Goal: Task Accomplishment & Management: Complete application form

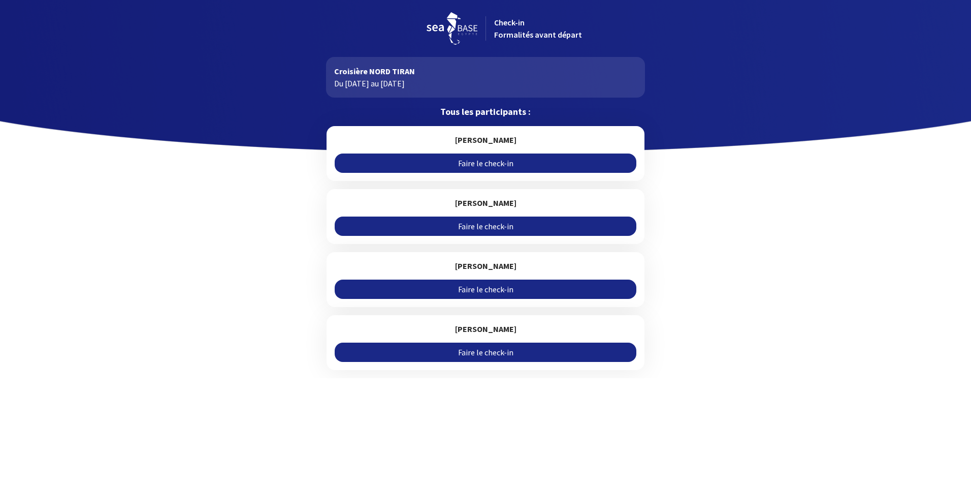
click at [485, 162] on link "Faire le check-in" at bounding box center [485, 162] width 301 height 19
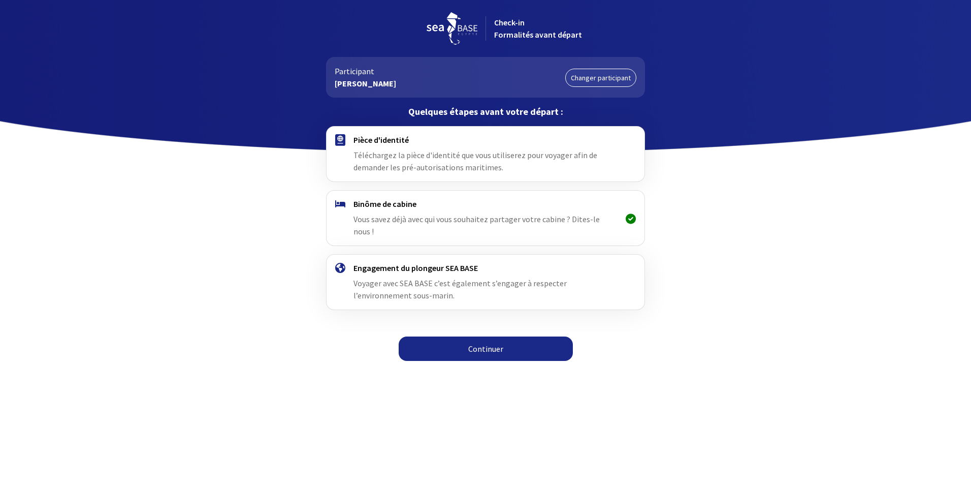
click at [490, 336] on link "Continuer" at bounding box center [486, 348] width 174 height 24
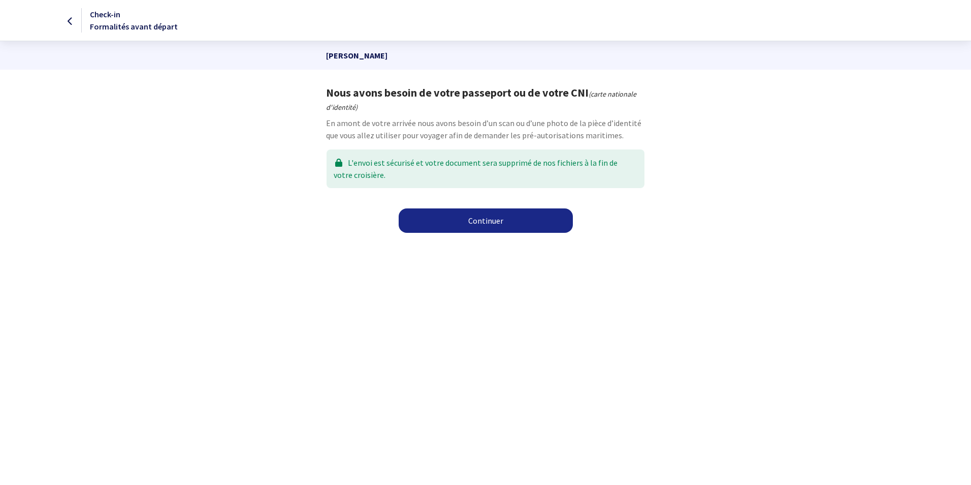
click at [496, 223] on link "Continuer" at bounding box center [486, 220] width 174 height 24
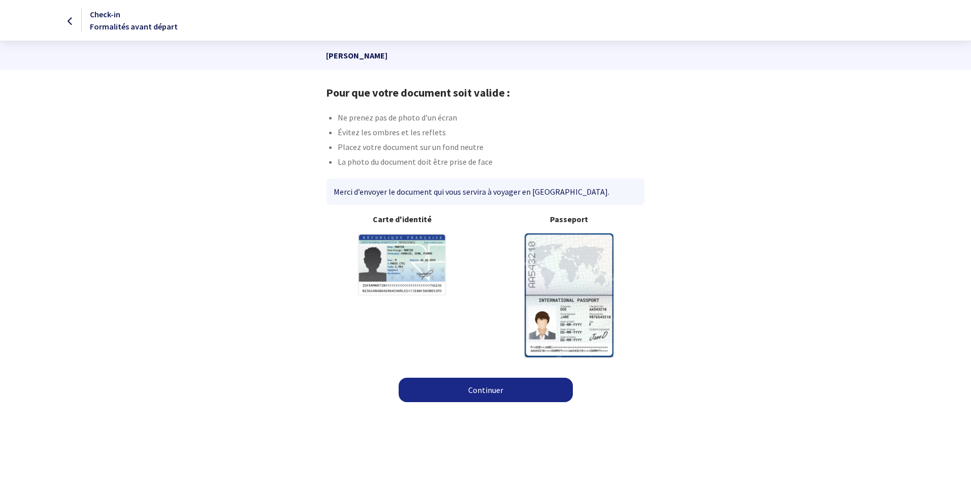
click at [474, 385] on link "Continuer" at bounding box center [486, 389] width 174 height 24
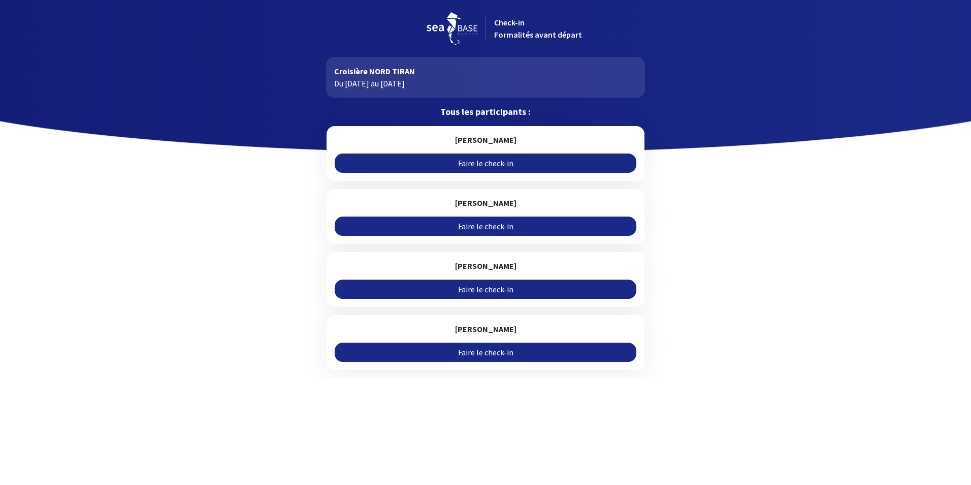
click at [492, 162] on link "Faire le check-in" at bounding box center [485, 162] width 301 height 19
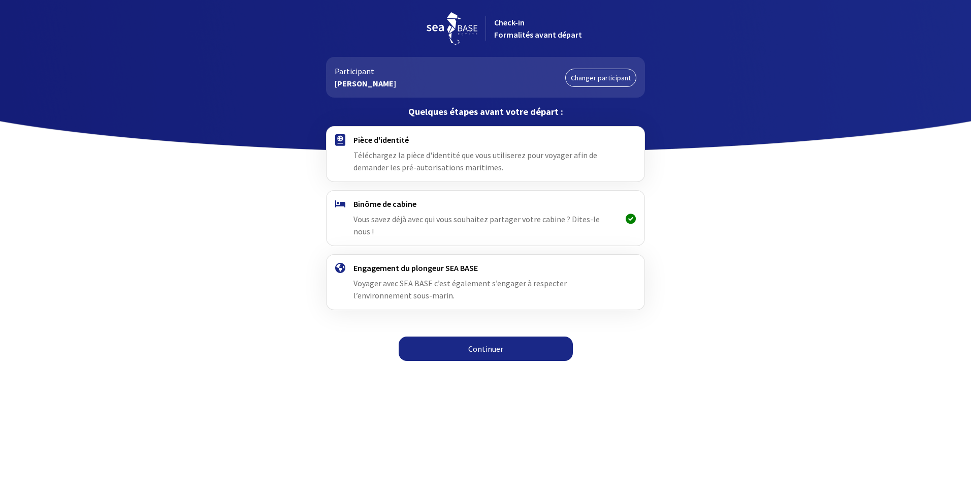
click at [494, 342] on link "Continuer" at bounding box center [486, 348] width 174 height 24
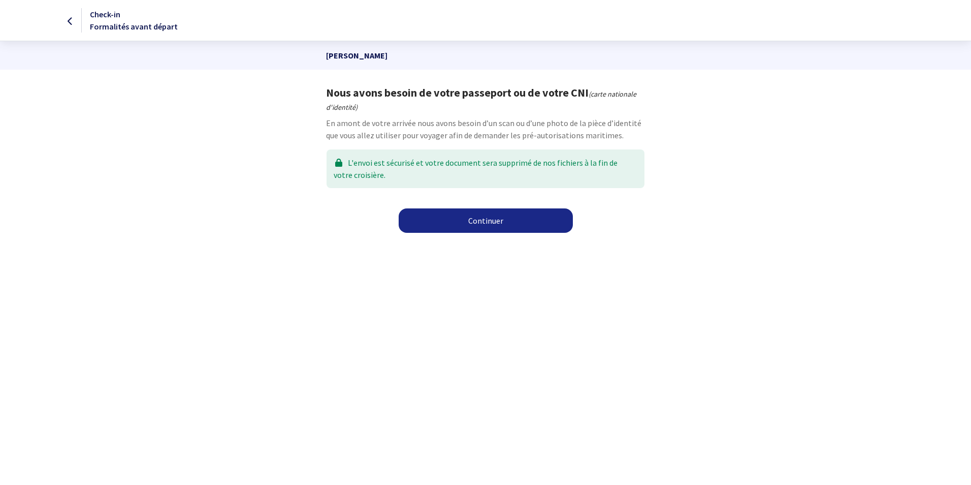
click at [488, 222] on link "Continuer" at bounding box center [486, 220] width 174 height 24
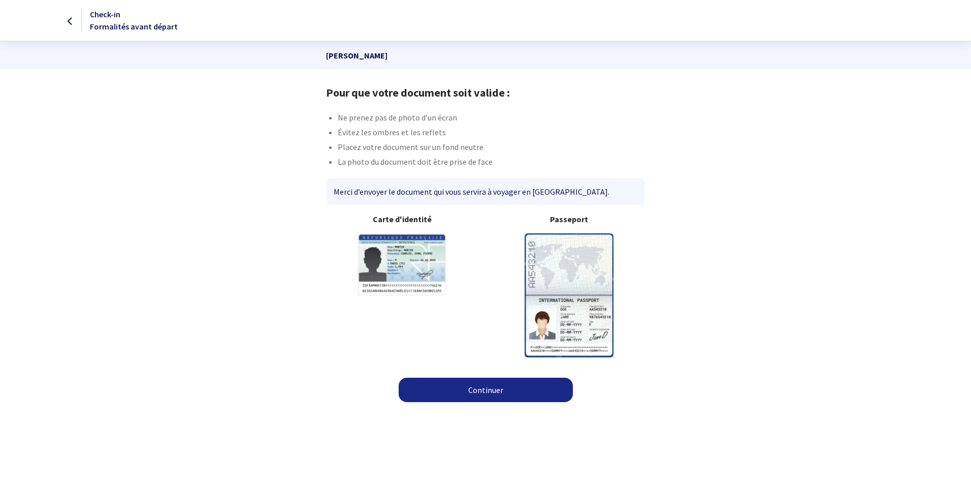
click at [566, 300] on img at bounding box center [569, 294] width 89 height 123
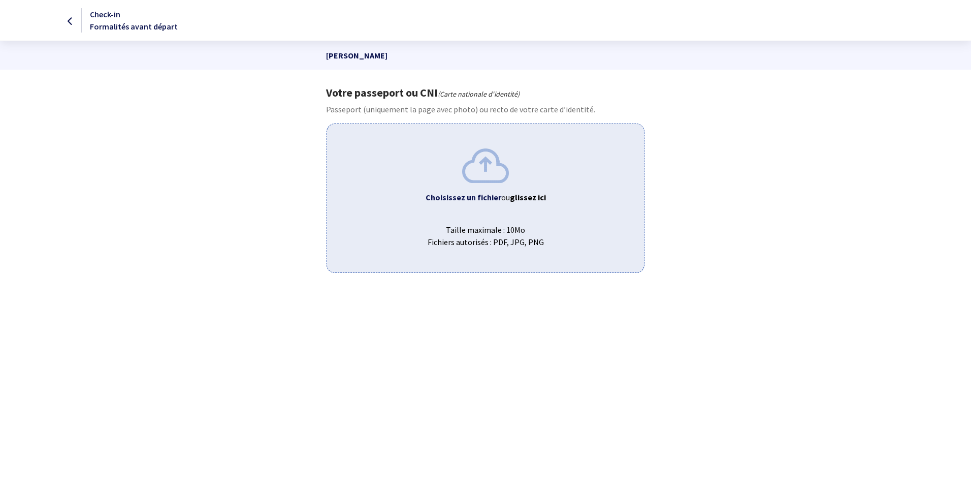
click at [487, 196] on b "Choisissez un fichier" at bounding box center [464, 197] width 76 height 10
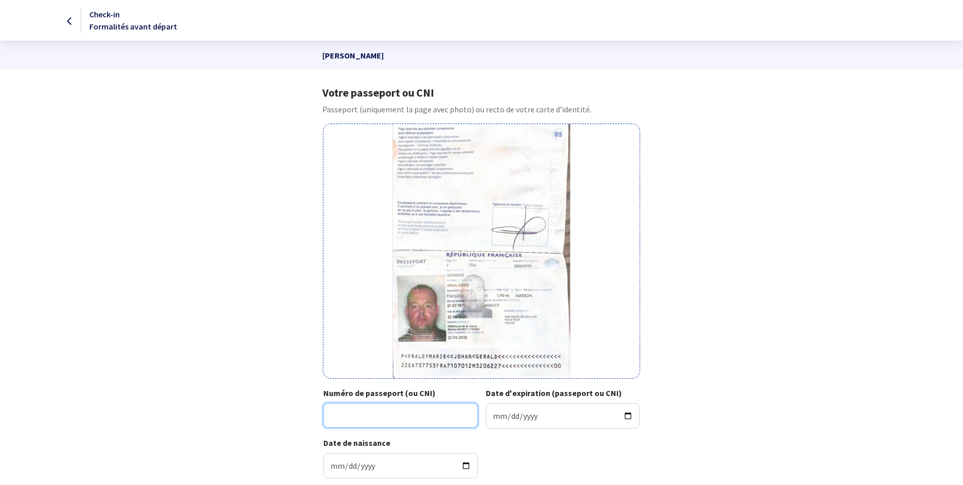
click at [382, 414] on input "Numéro de passeport (ou CNI)" at bounding box center [401, 415] width 154 height 24
type input "22EA73775"
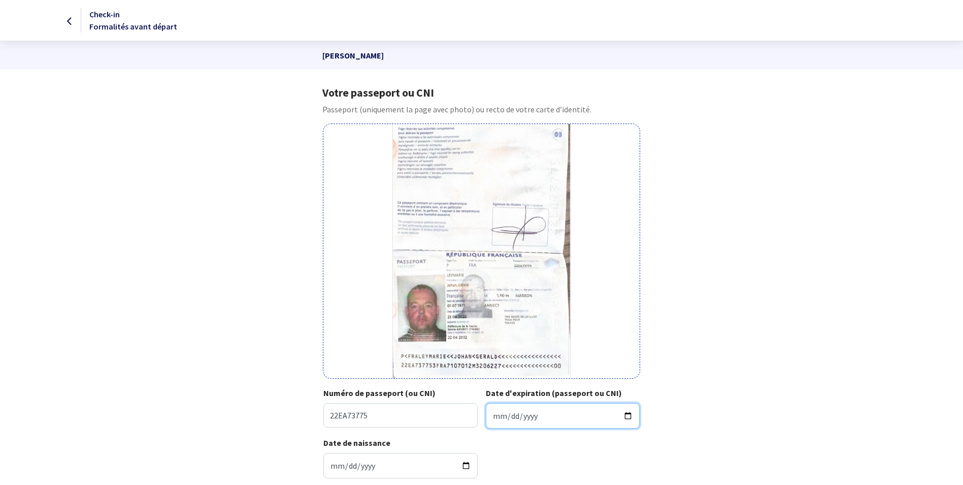
click at [531, 414] on input "Date d'expiration (passeport ou CNI)" at bounding box center [563, 415] width 154 height 25
click at [491, 415] on input "Date d'expiration (passeport ou CNI)" at bounding box center [563, 415] width 154 height 25
click at [500, 415] on input "Date d'expiration (passeport ou CNI)" at bounding box center [563, 415] width 154 height 25
click at [494, 416] on input "Date d'expiration (passeport ou CNI)" at bounding box center [563, 415] width 154 height 25
type input "2032-06-22"
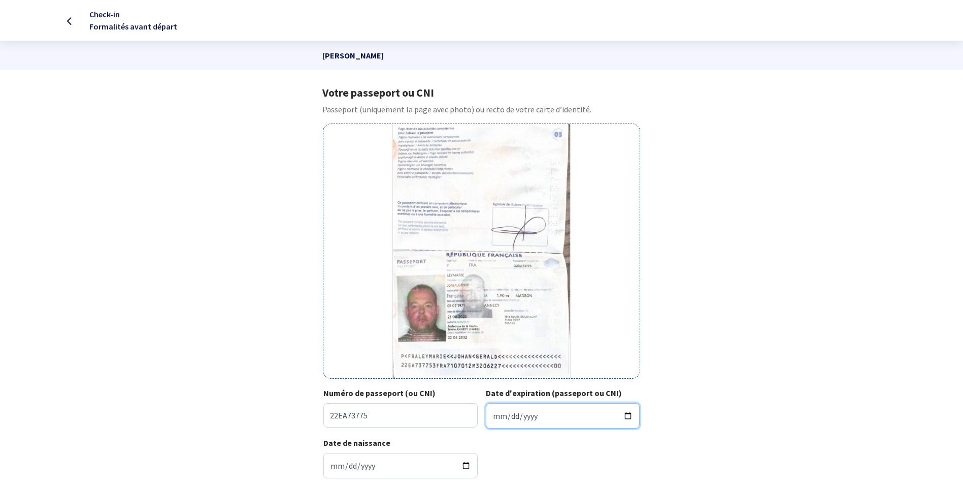
click at [551, 409] on input "2032-06-22" at bounding box center [563, 415] width 154 height 25
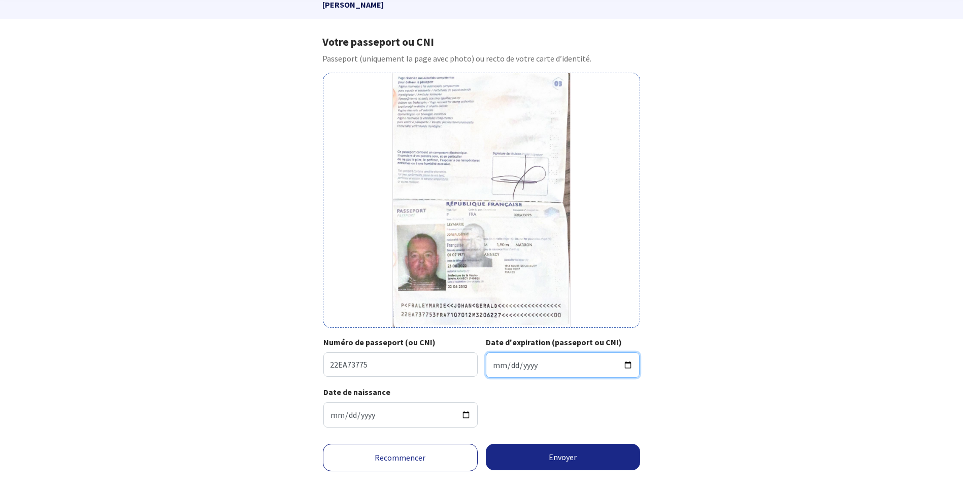
scroll to position [74, 0]
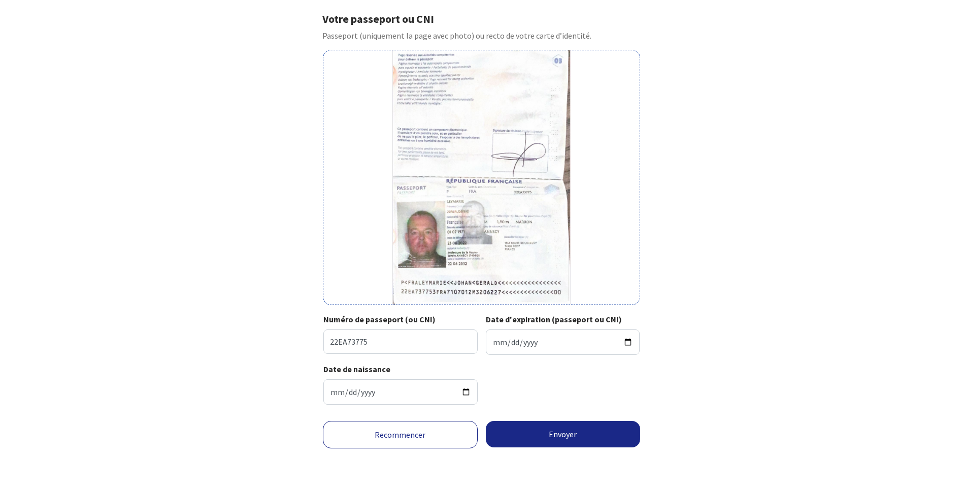
click at [500, 373] on div "Date de naissance 1971-07-01" at bounding box center [482, 388] width 316 height 50
click at [562, 433] on button "Envoyer" at bounding box center [563, 434] width 155 height 26
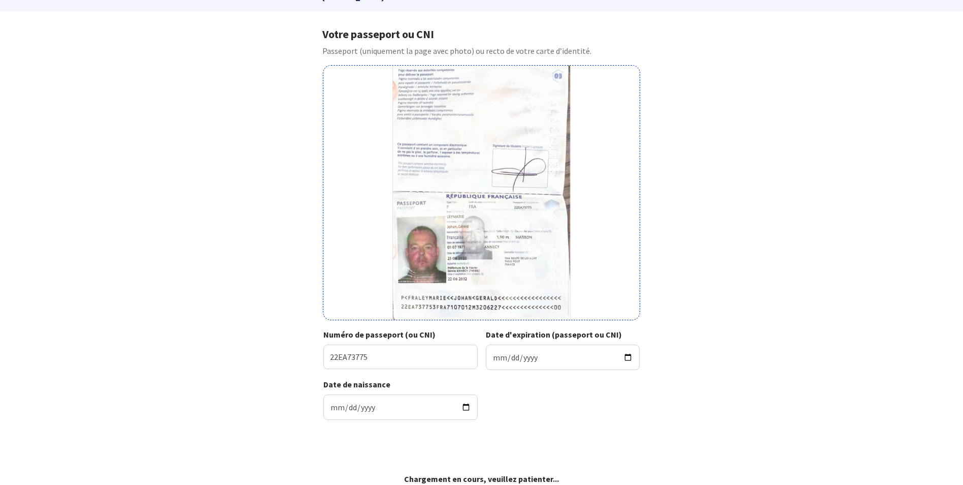
scroll to position [58, 0]
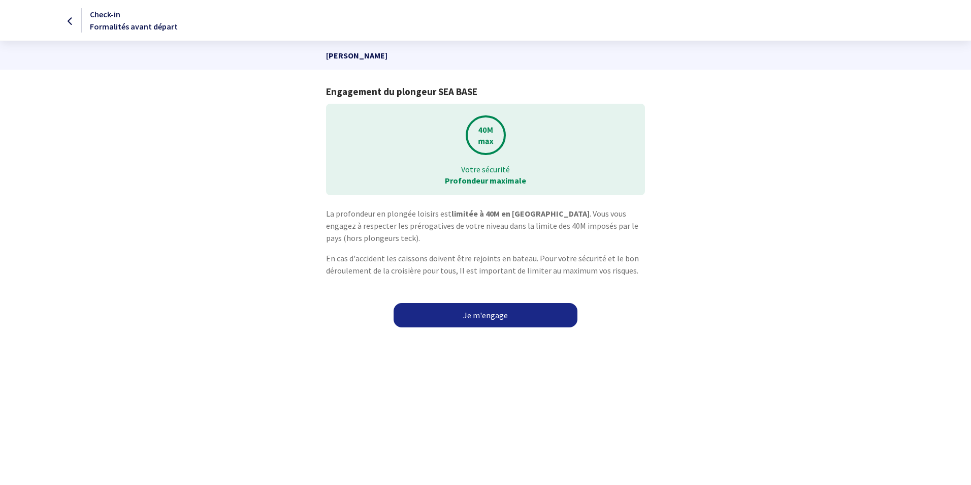
click at [488, 315] on link "Je m'engage" at bounding box center [486, 315] width 184 height 24
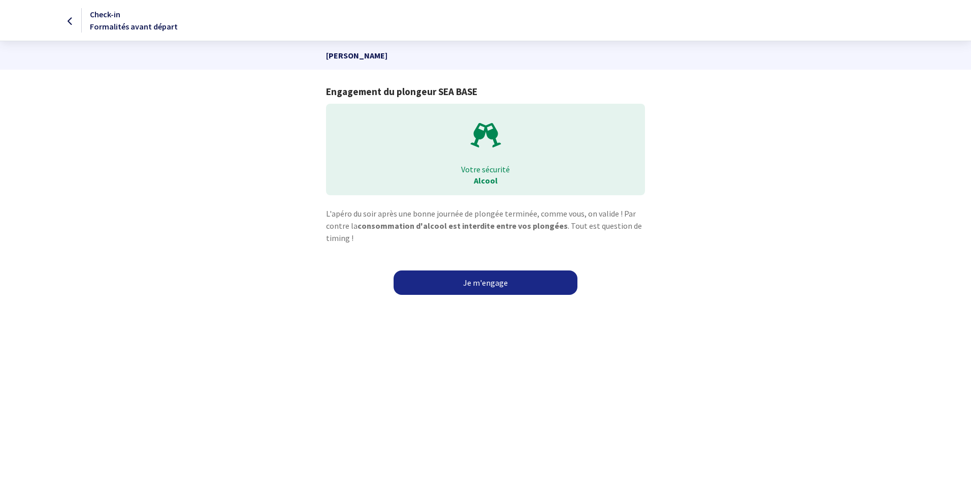
click at [485, 284] on link "Je m'engage" at bounding box center [486, 282] width 184 height 24
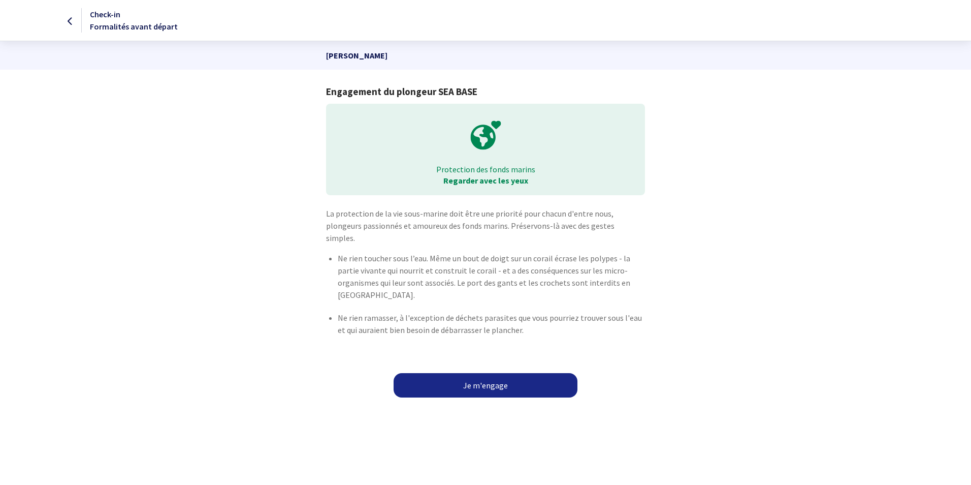
click at [500, 373] on link "Je m'engage" at bounding box center [486, 385] width 184 height 24
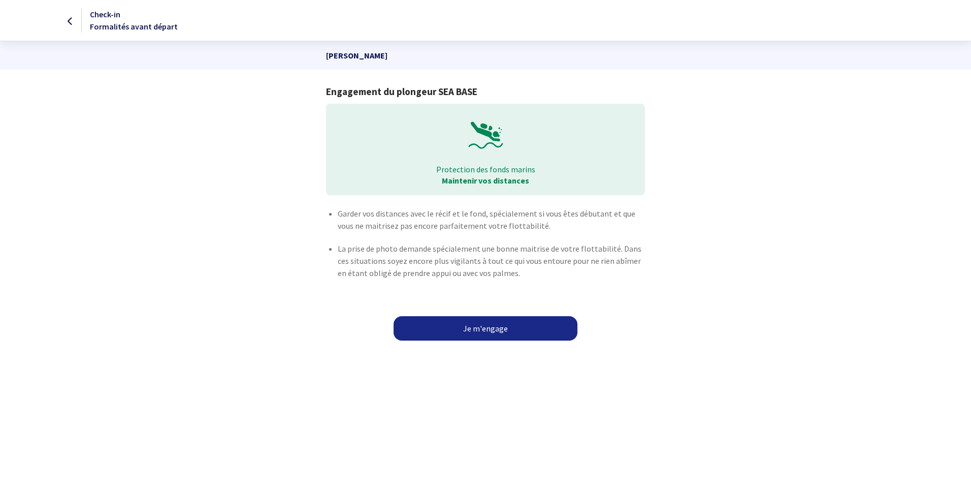
click at [484, 328] on link "Je m'engage" at bounding box center [486, 328] width 184 height 24
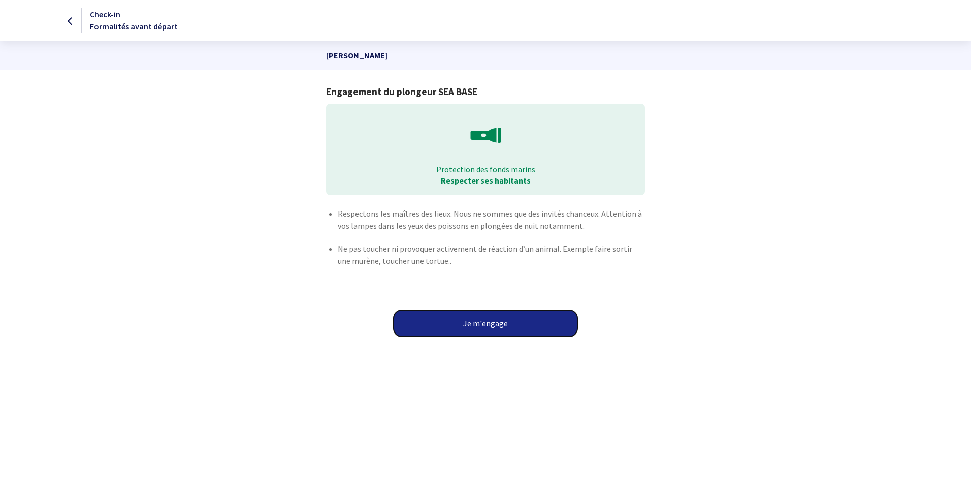
click at [484, 326] on button "Je m'engage" at bounding box center [486, 323] width 184 height 26
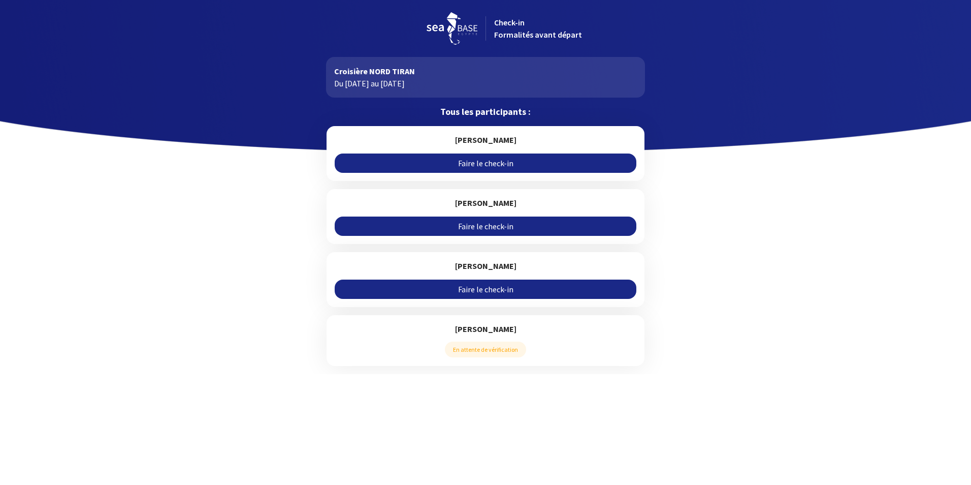
click at [490, 159] on link "Faire le check-in" at bounding box center [485, 162] width 301 height 19
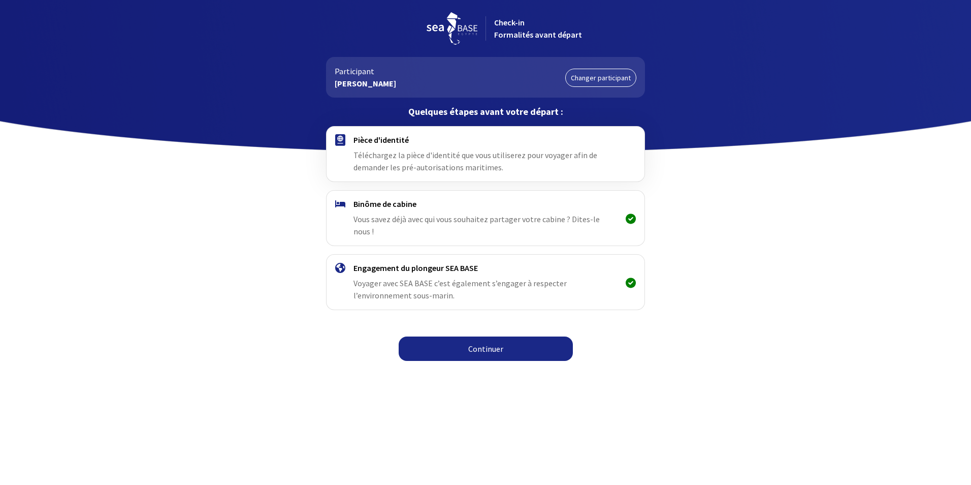
click at [495, 337] on link "Continuer" at bounding box center [486, 348] width 174 height 24
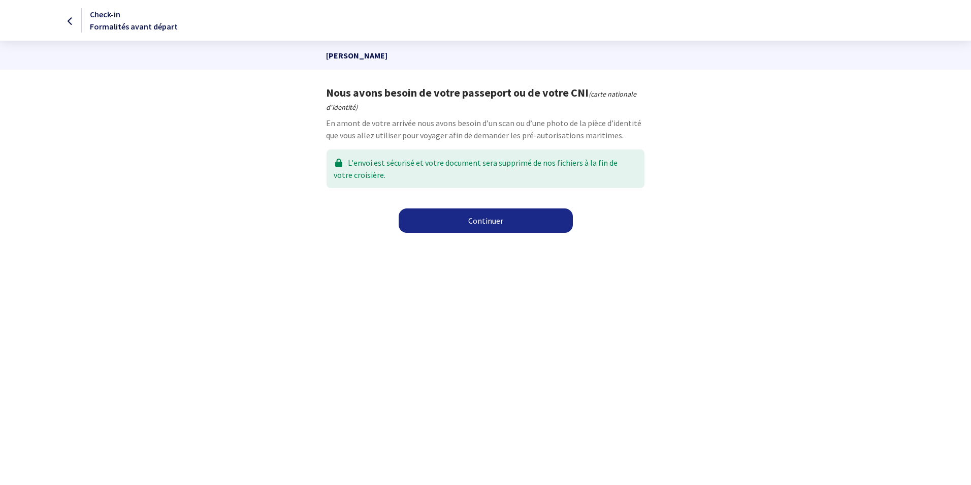
click at [490, 222] on link "Continuer" at bounding box center [486, 220] width 174 height 24
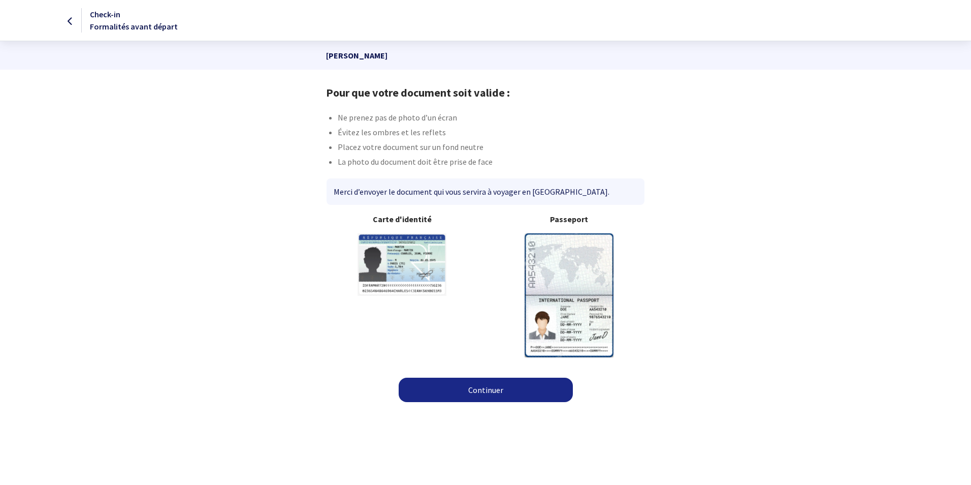
click at [573, 301] on img at bounding box center [569, 294] width 89 height 123
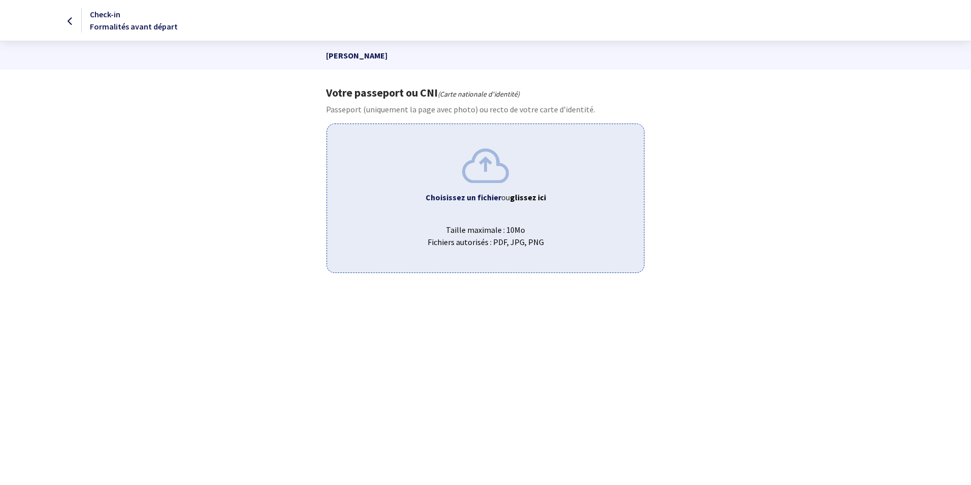
click at [470, 200] on b "Choisissez un fichier" at bounding box center [464, 197] width 76 height 10
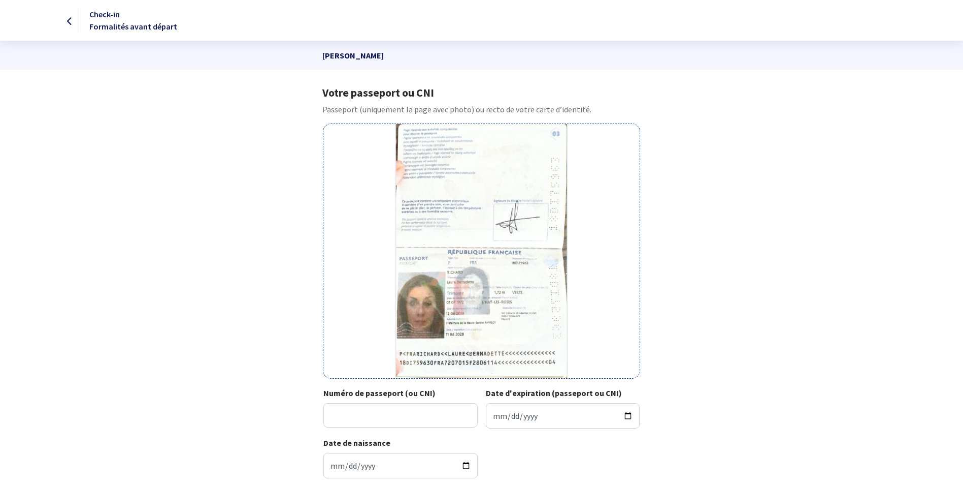
scroll to position [51, 0]
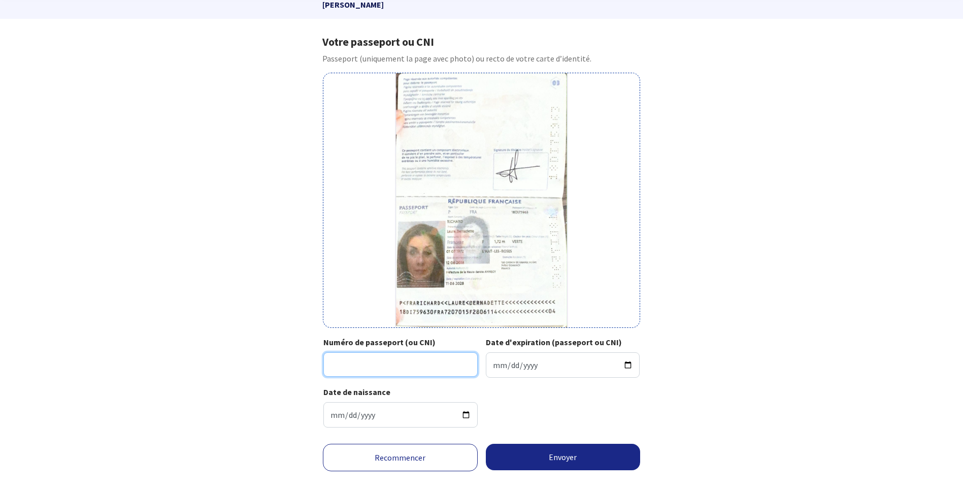
click at [370, 364] on input "Numéro de passeport (ou CNI)" at bounding box center [401, 364] width 154 height 24
click at [340, 365] on input "18 DI75963" at bounding box center [401, 364] width 154 height 24
type input "18DI75963"
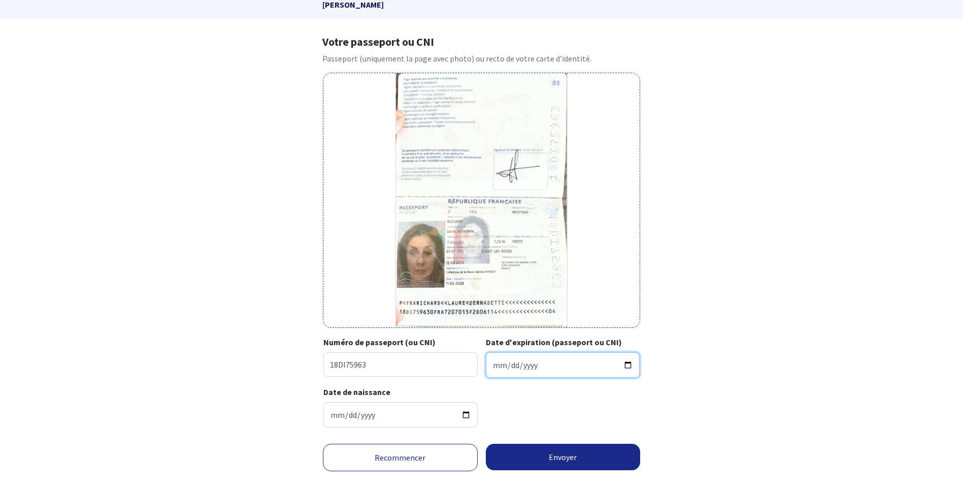
drag, startPoint x: 523, startPoint y: 359, endPoint x: 510, endPoint y: 363, distance: 13.0
click at [523, 359] on input "Date d'expiration (passeport ou CNI)" at bounding box center [563, 364] width 154 height 25
type input "2028-06-11"
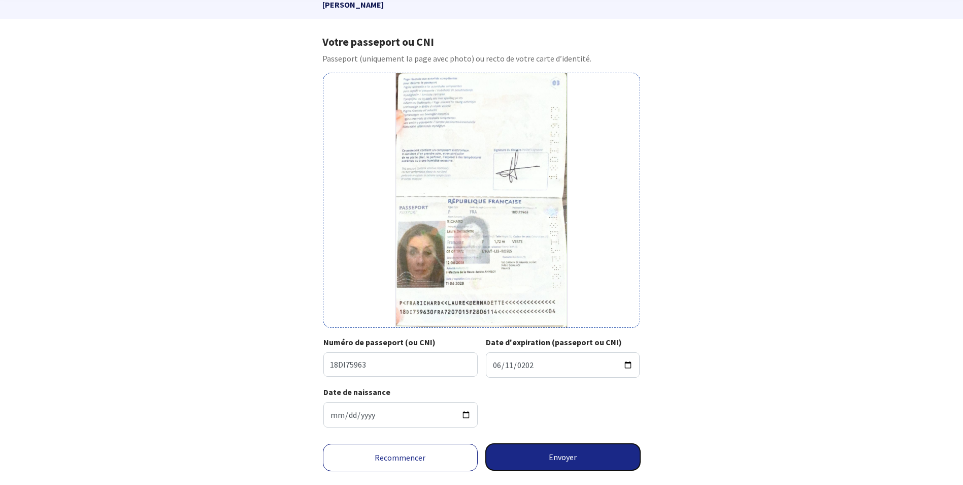
click at [542, 453] on button "Envoyer" at bounding box center [563, 456] width 155 height 26
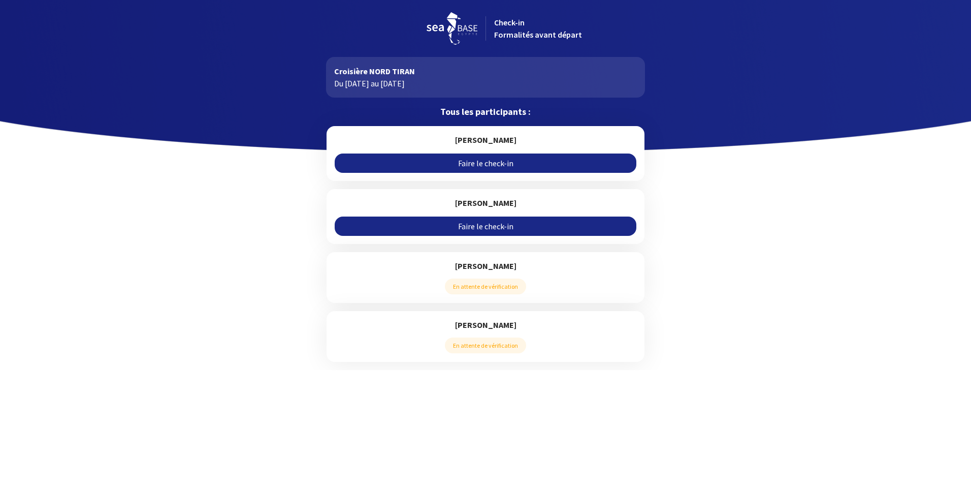
click at [484, 224] on link "Faire le check-in" at bounding box center [485, 225] width 301 height 19
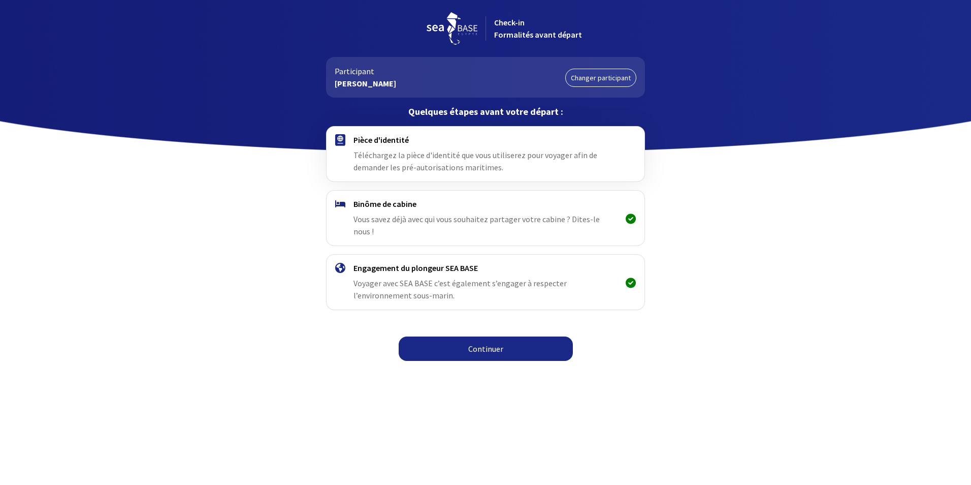
click at [498, 336] on link "Continuer" at bounding box center [486, 348] width 174 height 24
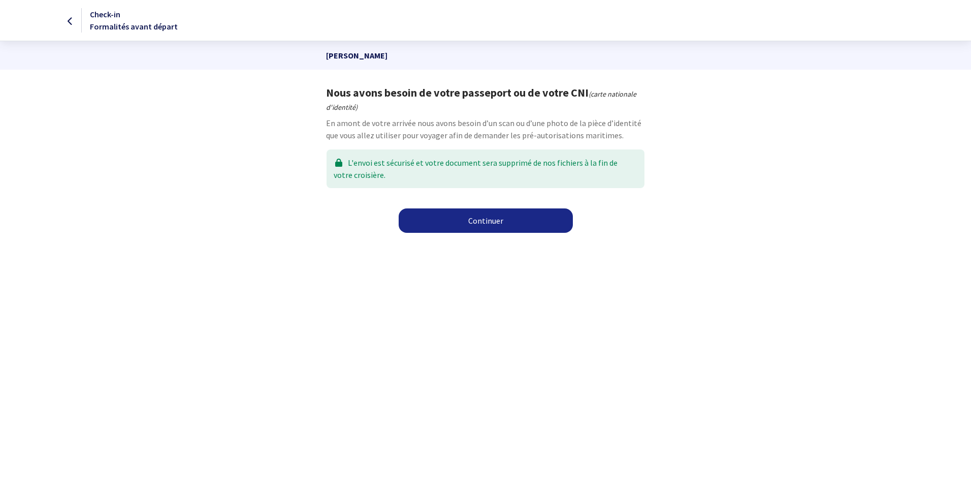
click at [486, 221] on link "Continuer" at bounding box center [486, 220] width 174 height 24
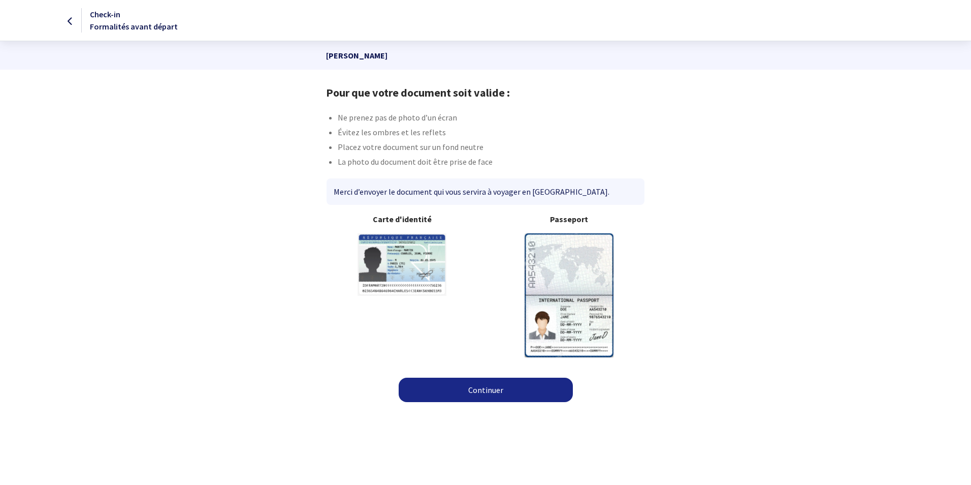
click at [561, 287] on img at bounding box center [569, 294] width 89 height 123
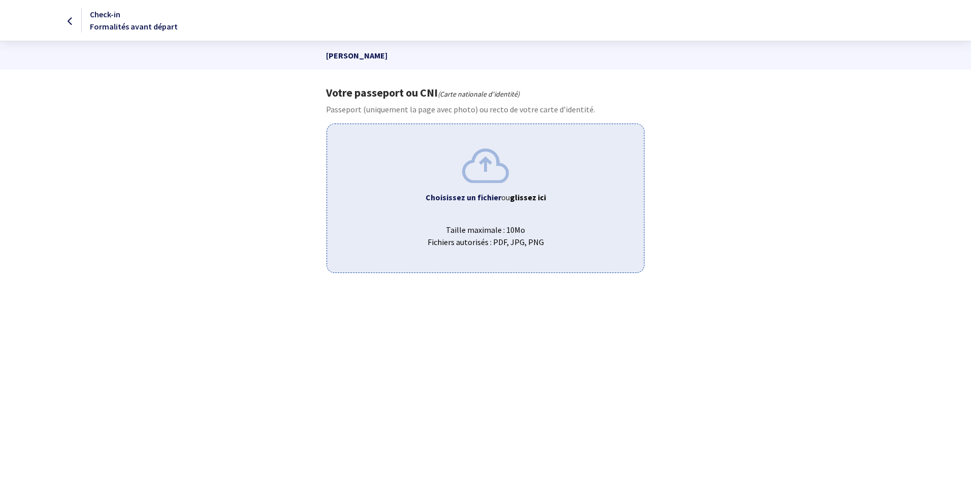
click at [477, 191] on span "Choisissez un fichier ou glissez ici" at bounding box center [485, 197] width 300 height 12
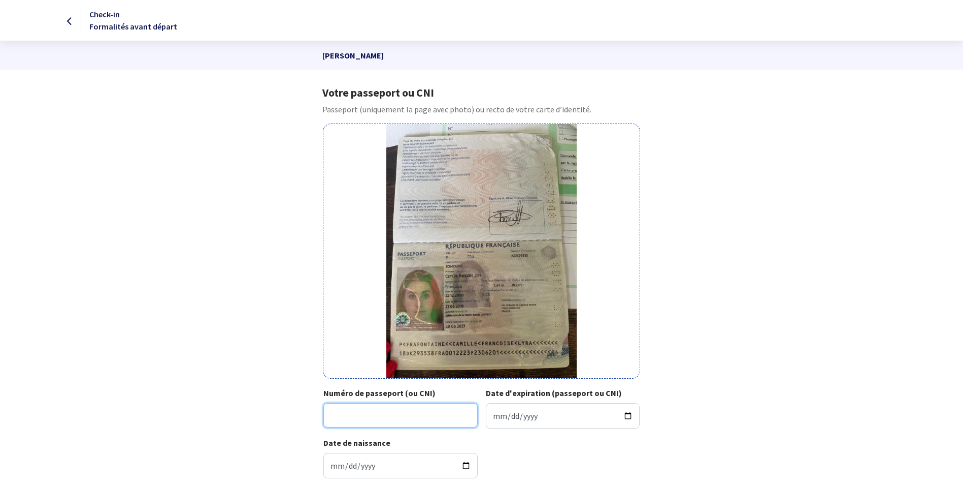
click at [369, 415] on input "Numéro de passeport (ou CNI)" at bounding box center [401, 415] width 154 height 24
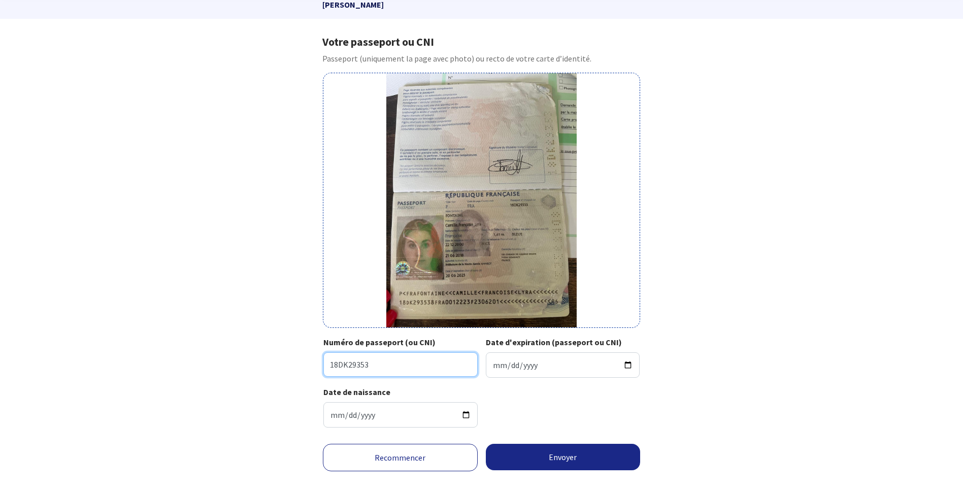
type input "18DK29353"
click at [564, 457] on button "Envoyer" at bounding box center [563, 456] width 155 height 26
drag, startPoint x: 453, startPoint y: 223, endPoint x: 410, endPoint y: 456, distance: 236.4
click at [410, 456] on link "Recommencer" at bounding box center [400, 456] width 155 height 27
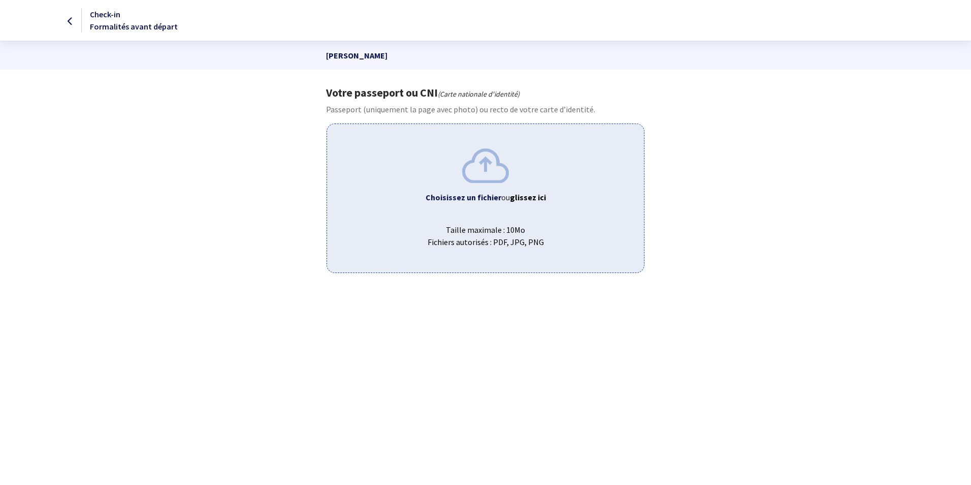
click at [469, 218] on span "Taille maximale : 10Mo Fichiers autorisés : PDF, JPG, PNG" at bounding box center [485, 231] width 300 height 33
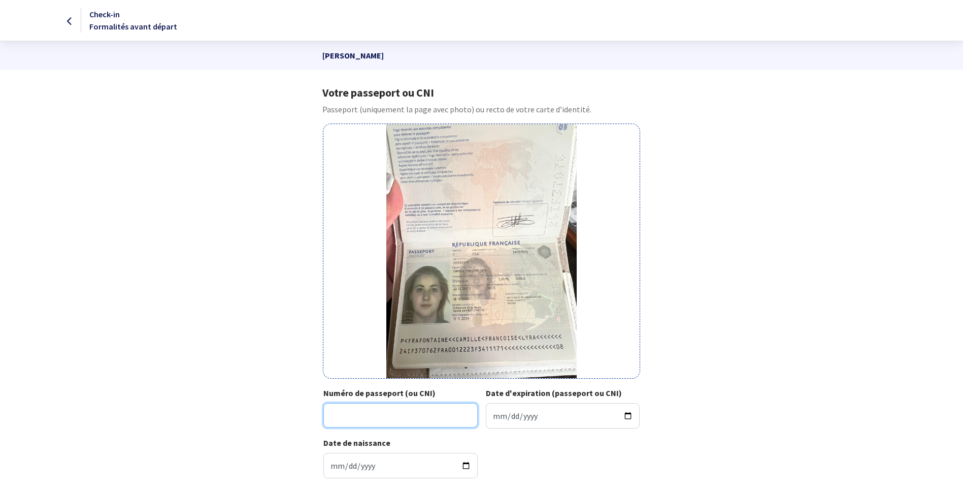
click at [377, 421] on input "Numéro de passeport (ou CNI)" at bounding box center [401, 415] width 154 height 24
type input "24IF37076"
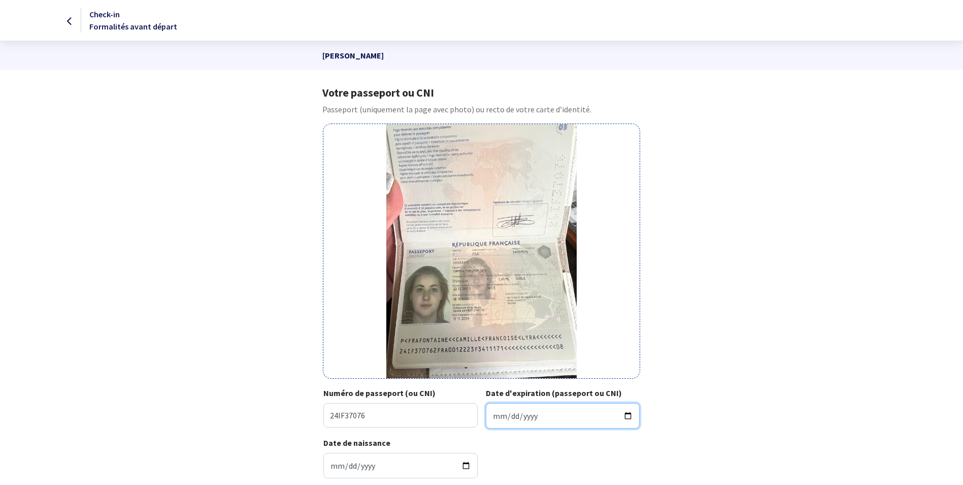
click at [507, 419] on input "Date d'expiration (passeport ou CNI)" at bounding box center [563, 415] width 154 height 25
click at [494, 412] on input "Date d'expiration (passeport ou CNI)" at bounding box center [563, 415] width 154 height 25
type input "2034-11-17"
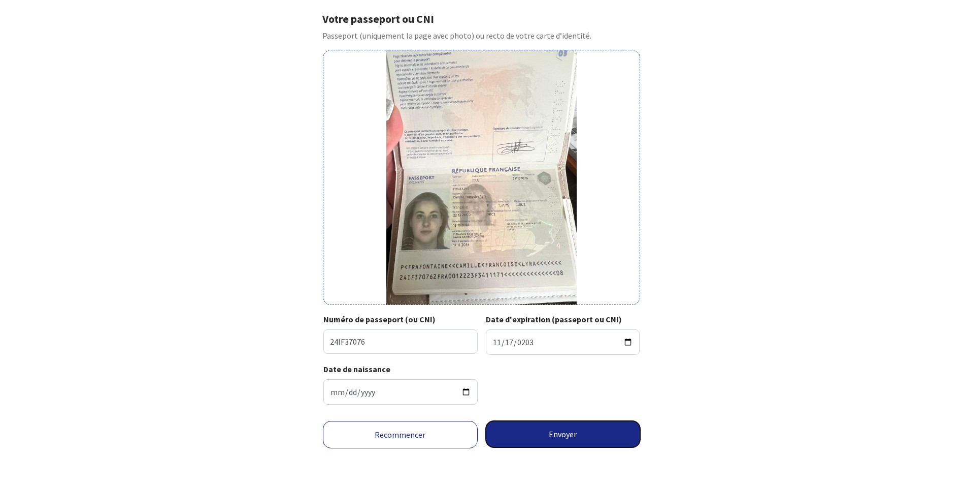
click at [563, 433] on button "Envoyer" at bounding box center [563, 434] width 155 height 26
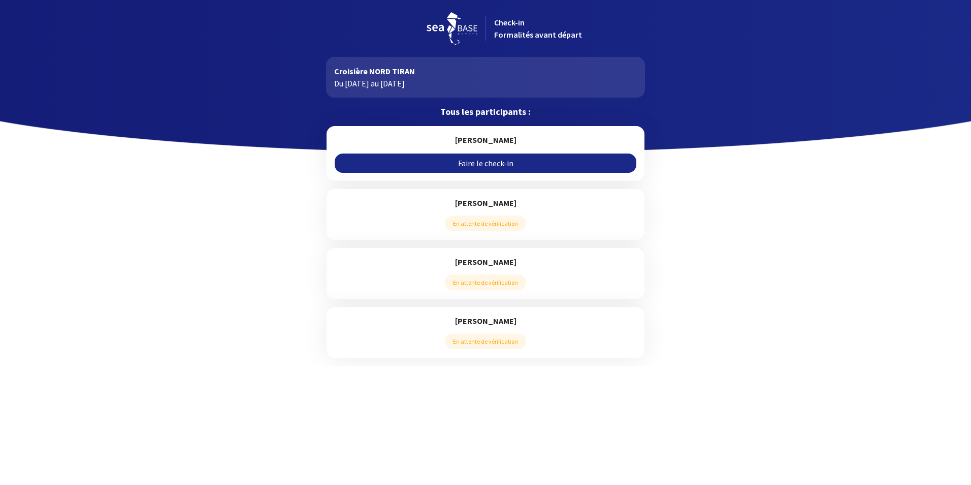
click at [483, 164] on link "Faire le check-in" at bounding box center [485, 162] width 301 height 19
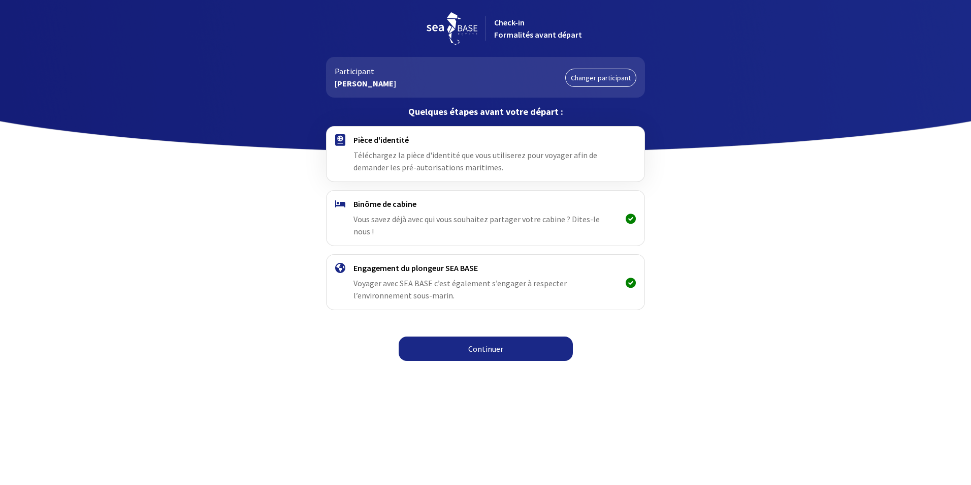
click at [488, 336] on link "Continuer" at bounding box center [486, 348] width 174 height 24
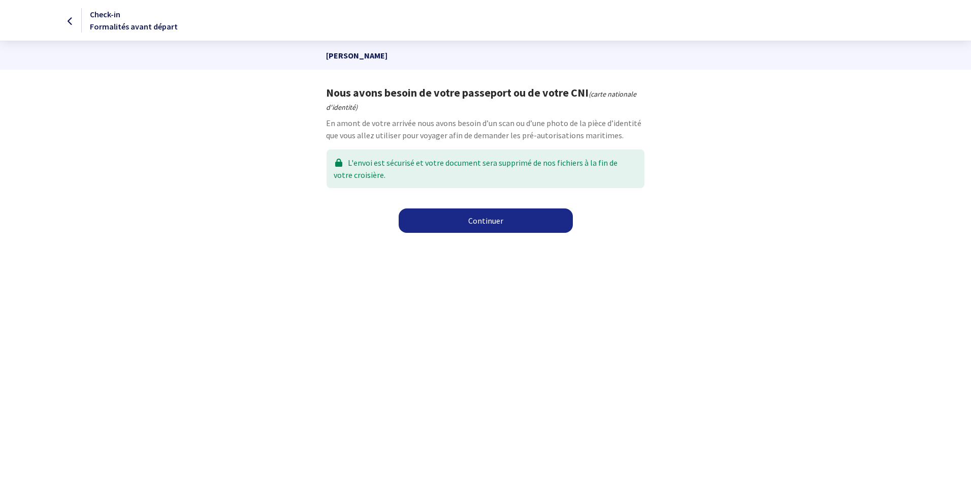
click at [478, 217] on link "Continuer" at bounding box center [486, 220] width 174 height 24
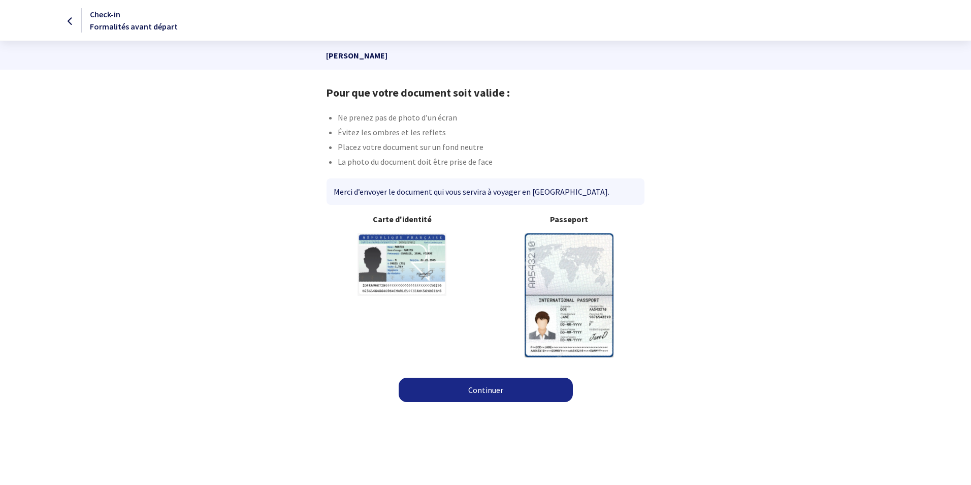
click at [577, 284] on img at bounding box center [569, 294] width 89 height 123
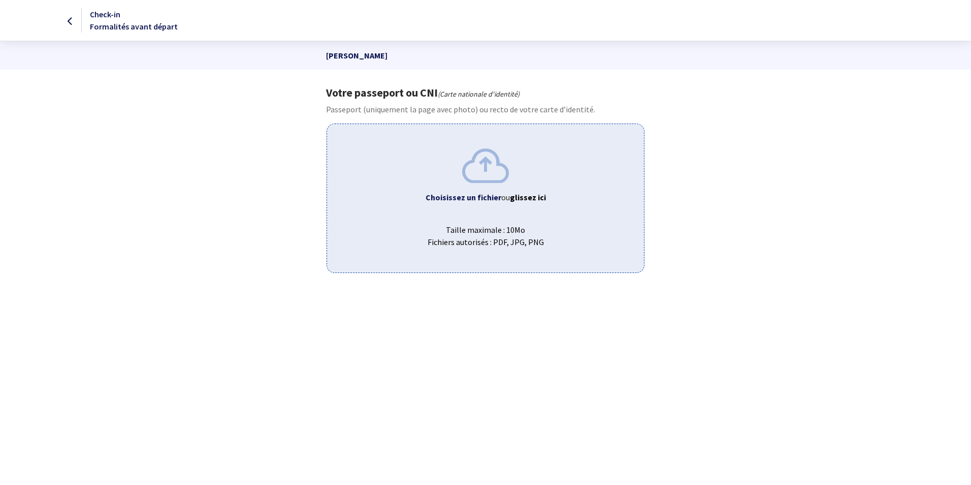
click at [475, 213] on div "Choisissez un fichier ou glissez ici Taille maximale : 10Mo Fichiers autorisés …" at bounding box center [485, 197] width 317 height 149
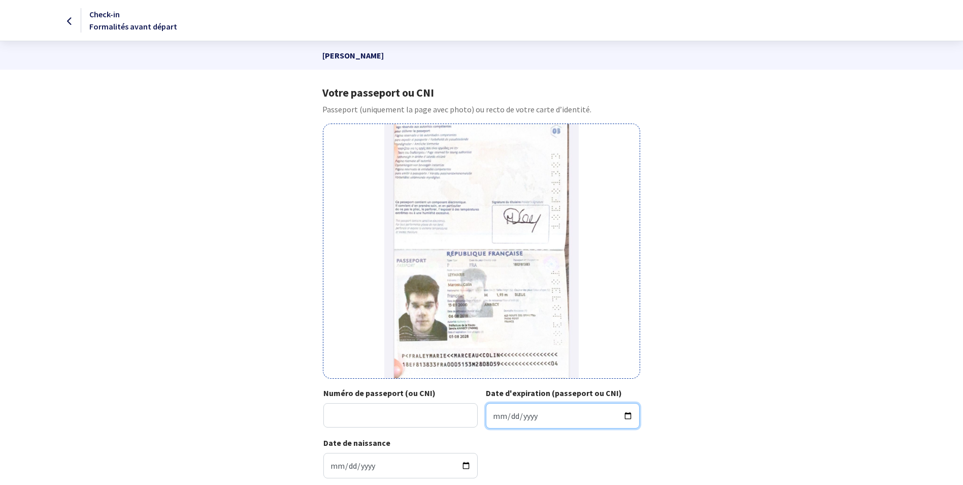
click at [496, 412] on input "Date d'expiration (passeport ou CNI)" at bounding box center [563, 415] width 154 height 25
type input "2028-08-05"
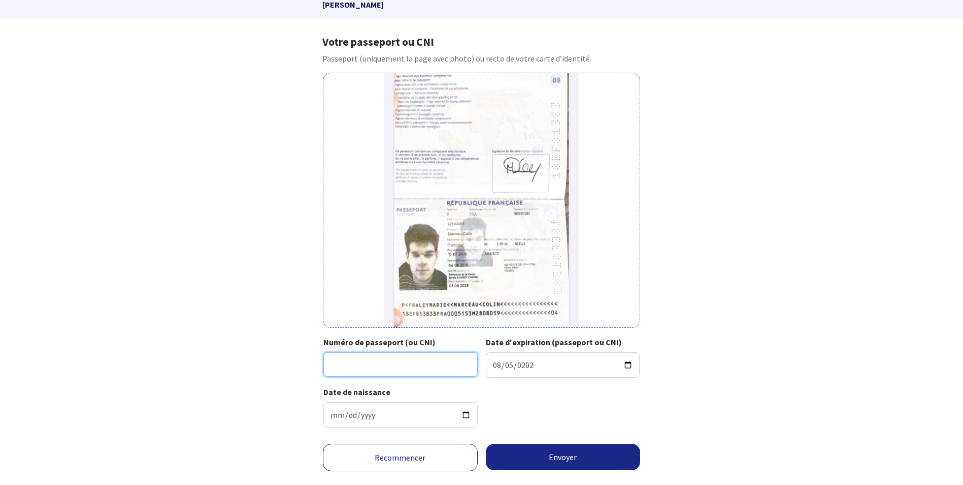
click at [346, 371] on input "Numéro de passeport (ou CNI)" at bounding box center [401, 364] width 154 height 24
type input "18EF81383"
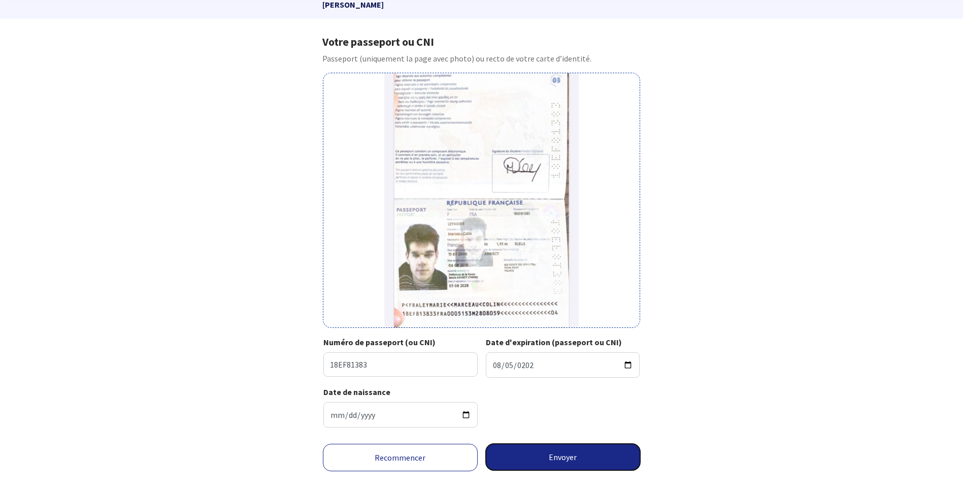
click at [565, 455] on button "Envoyer" at bounding box center [563, 456] width 155 height 26
